Goal: Information Seeking & Learning: Learn about a topic

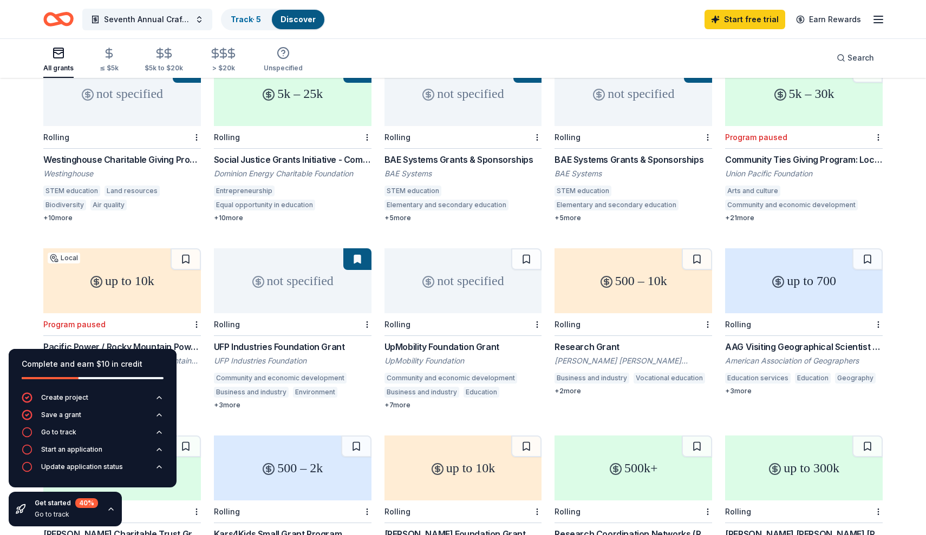
scroll to position [148, 0]
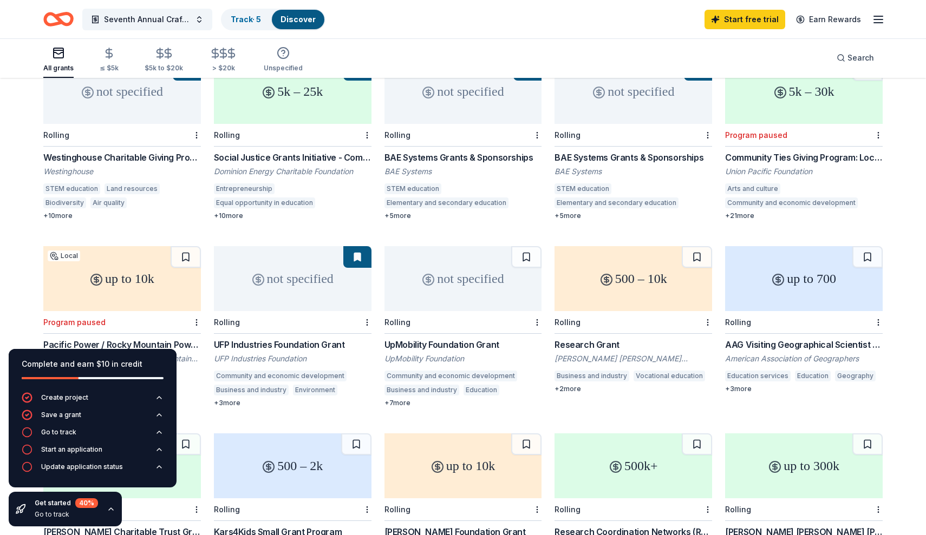
click at [164, 338] on div "Pacific Power / Rocky Mountain Power: Arts/Culture Grants" at bounding box center [122, 344] width 158 height 13
click at [296, 338] on div "UFP Industries Foundation Grant" at bounding box center [293, 344] width 158 height 13
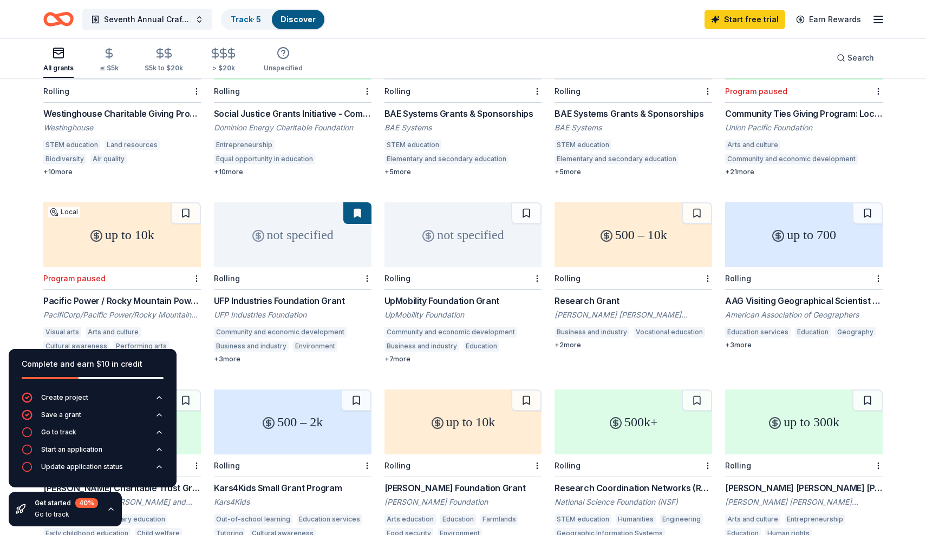
scroll to position [193, 0]
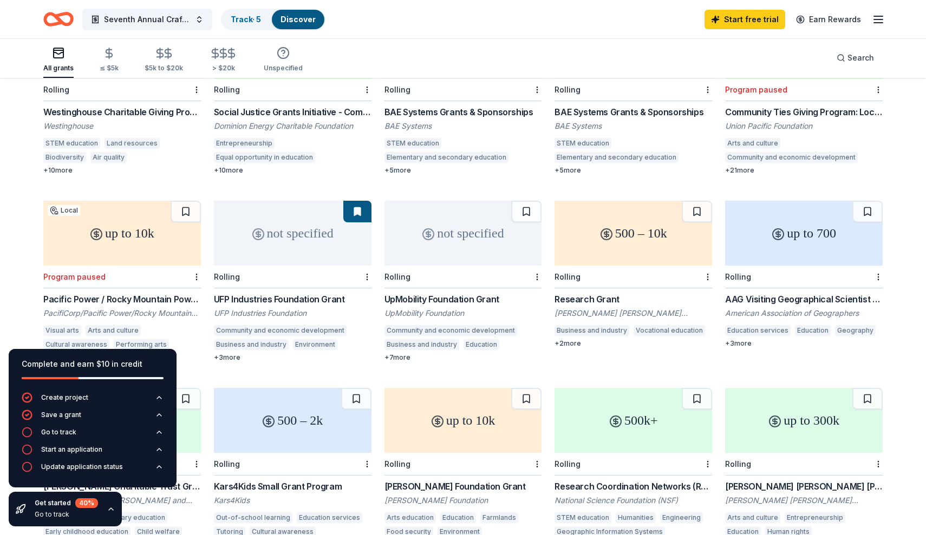
click at [460, 293] on div "UpMobility Foundation Grant" at bounding box center [463, 299] width 158 height 13
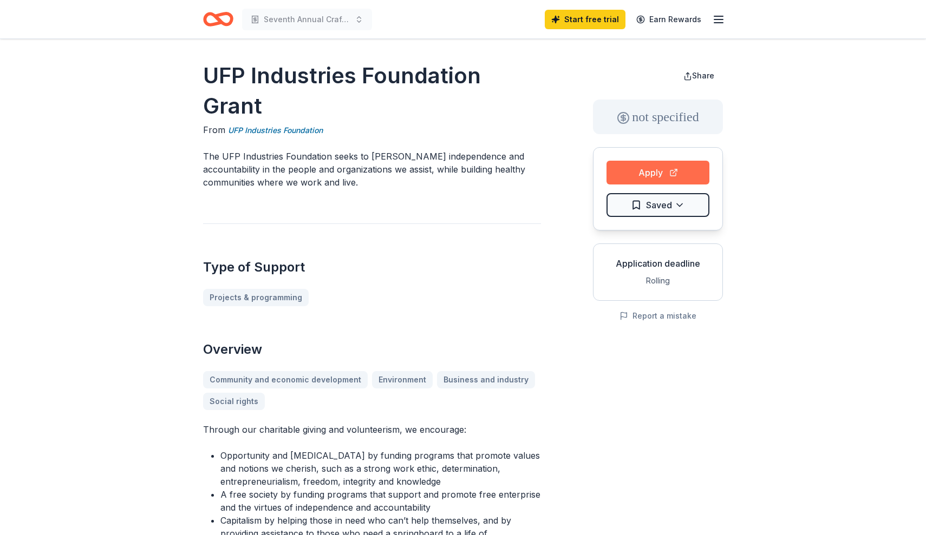
click at [618, 176] on button "Apply" at bounding box center [657, 173] width 103 height 24
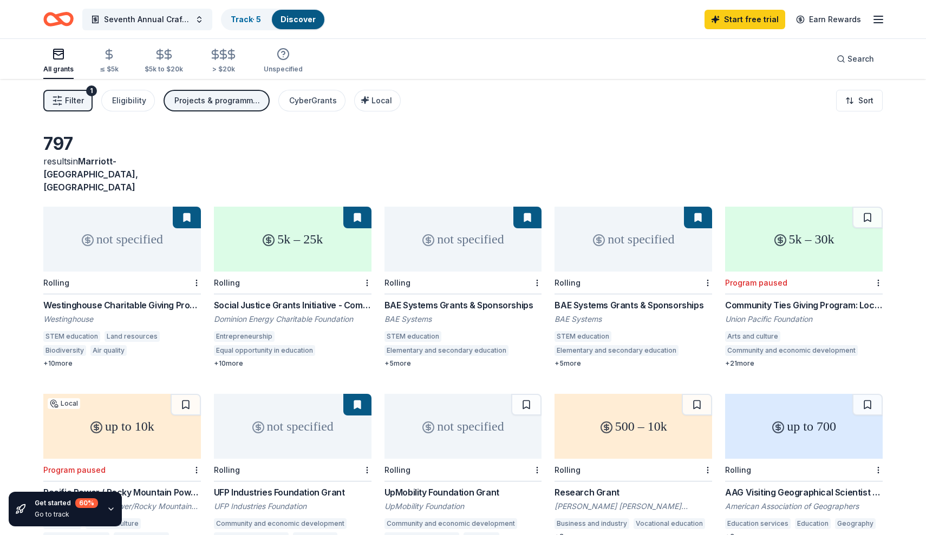
scroll to position [161, 0]
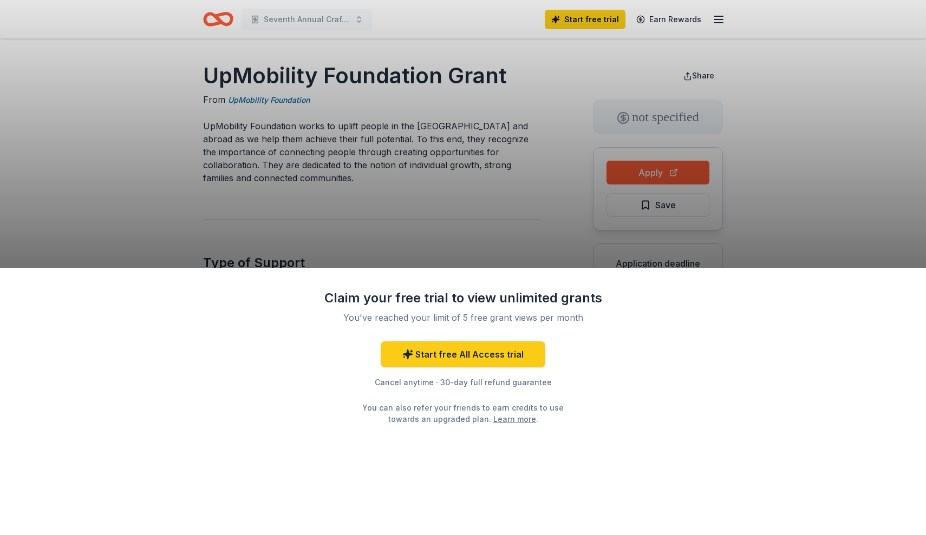
click at [611, 180] on div "Claim your free trial to view unlimited grants You've reached your limit of 5 f…" at bounding box center [463, 267] width 926 height 535
click at [494, 235] on div "Claim your free trial to view unlimited grants You've reached your limit of 5 f…" at bounding box center [463, 267] width 926 height 535
click at [493, 418] on link "Learn more" at bounding box center [514, 419] width 43 height 11
